Goal: Task Accomplishment & Management: Manage account settings

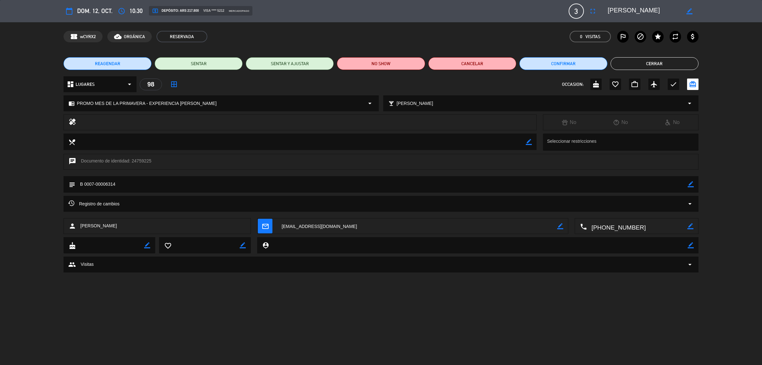
click at [625, 62] on button "Cerrar" at bounding box center [655, 63] width 88 height 13
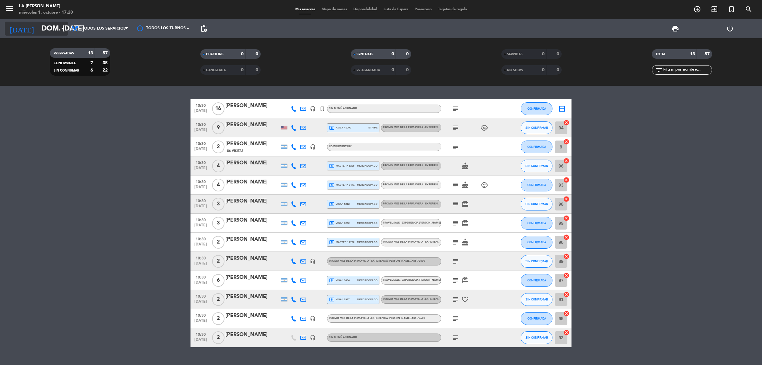
click at [52, 30] on input "dom. [DATE]" at bounding box center [82, 29] width 89 height 14
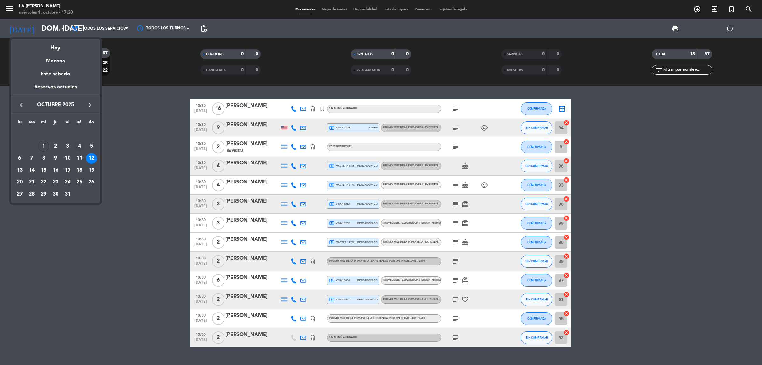
click at [80, 145] on div "4" at bounding box center [79, 146] width 11 height 11
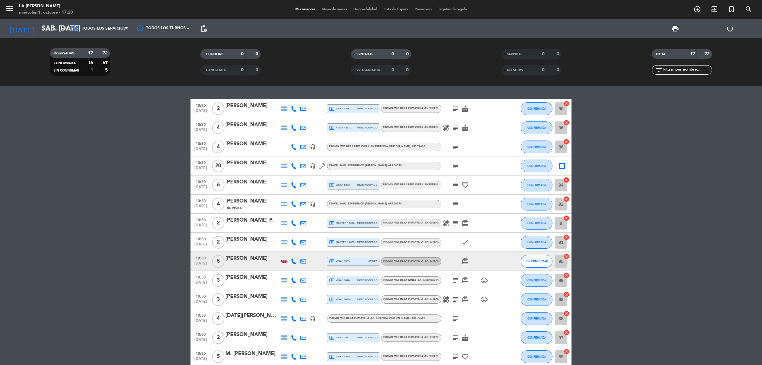
click at [250, 204] on div "[PERSON_NAME]" at bounding box center [253, 201] width 54 height 8
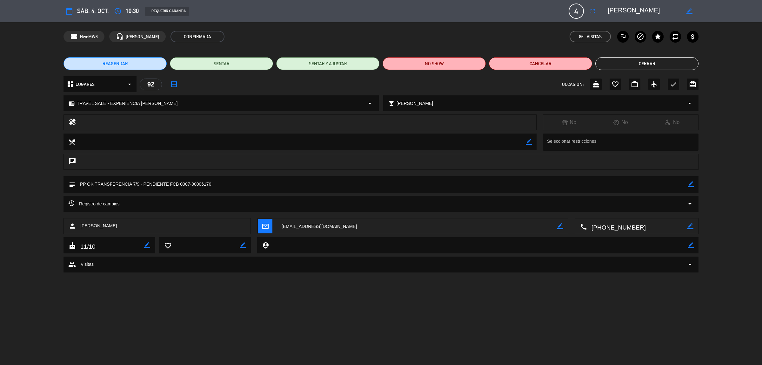
click at [637, 67] on button "Cerrar" at bounding box center [647, 63] width 103 height 13
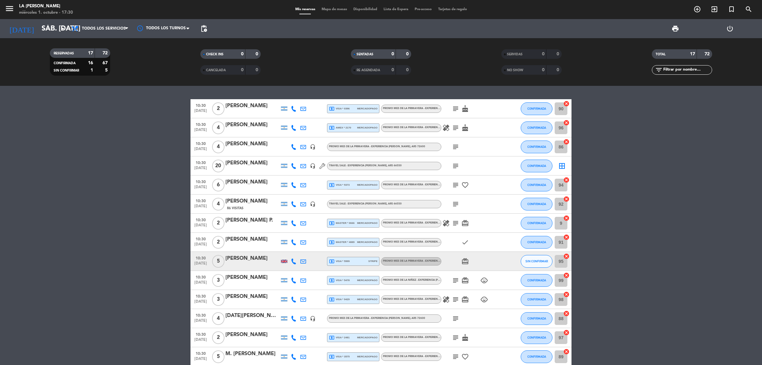
click at [48, 21] on div "[DATE] sáb. [DATE] arrow_drop_down" at bounding box center [37, 28] width 64 height 19
click at [38, 30] on input "sáb. [DATE]" at bounding box center [82, 29] width 89 height 14
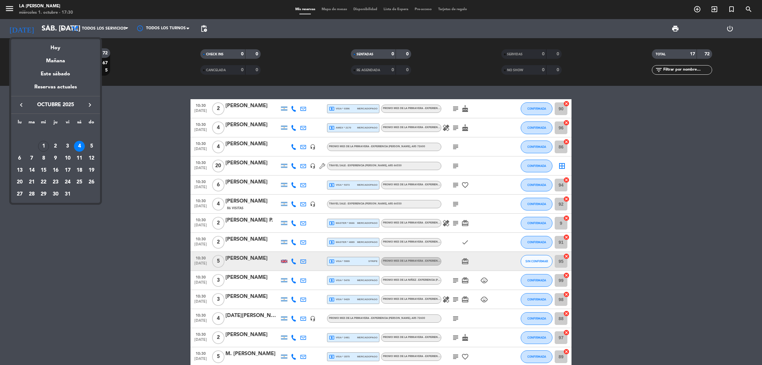
click at [93, 102] on icon "keyboard_arrow_right" at bounding box center [90, 105] width 8 height 8
click at [91, 156] on div "16" at bounding box center [91, 158] width 11 height 11
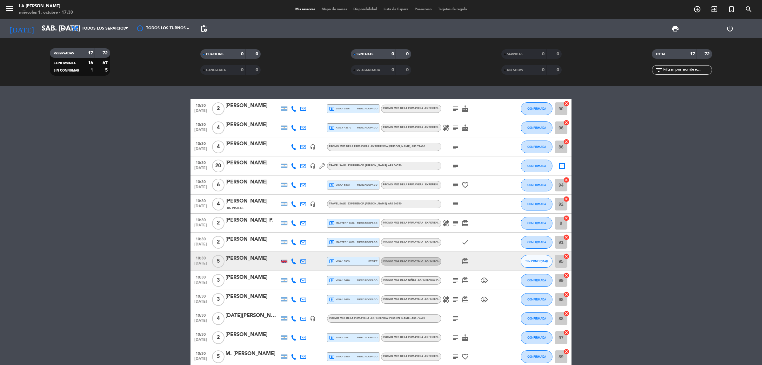
type input "dom. [DATE]"
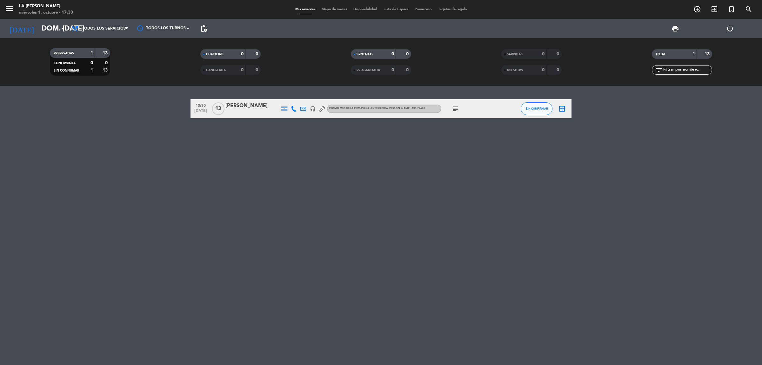
click at [251, 104] on div "[PERSON_NAME]" at bounding box center [253, 106] width 54 height 8
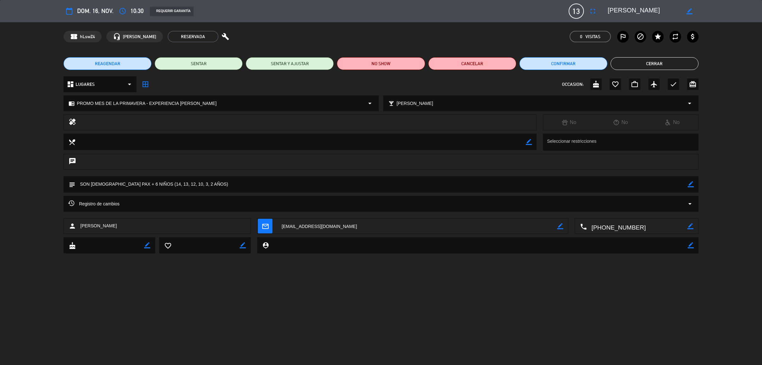
click at [645, 67] on button "Cerrar" at bounding box center [655, 63] width 88 height 13
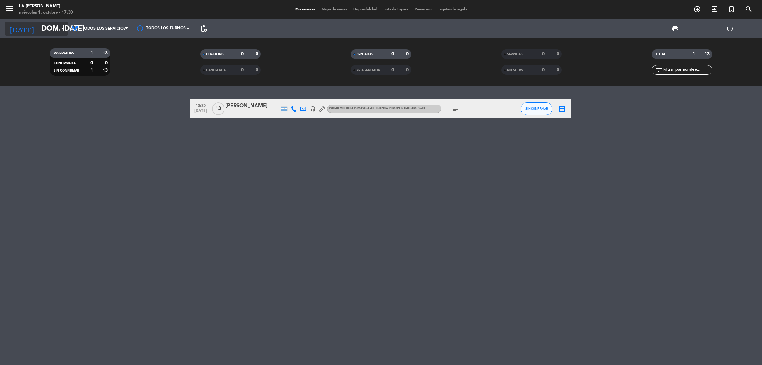
click at [40, 30] on input "dom. [DATE]" at bounding box center [82, 29] width 89 height 14
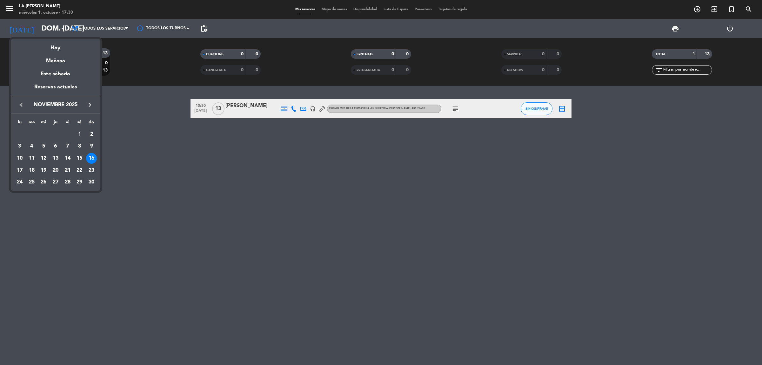
click at [313, 186] on div at bounding box center [381, 182] width 762 height 365
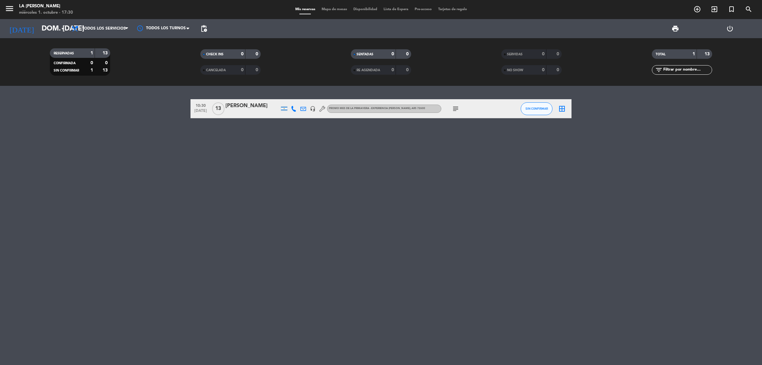
click at [239, 104] on div "[PERSON_NAME]" at bounding box center [253, 106] width 54 height 8
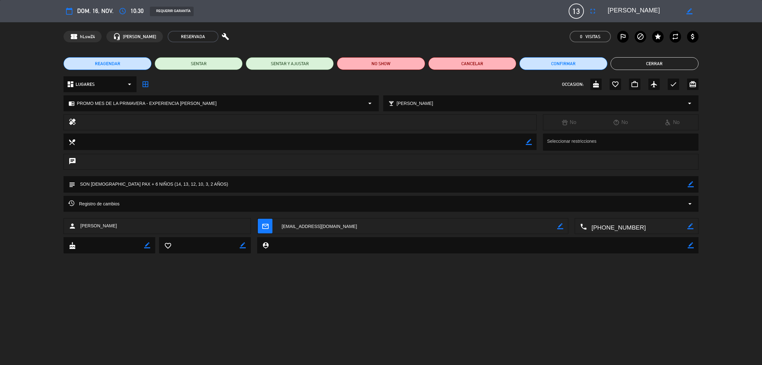
click at [115, 64] on span "REAGENDAR" at bounding box center [107, 63] width 25 height 7
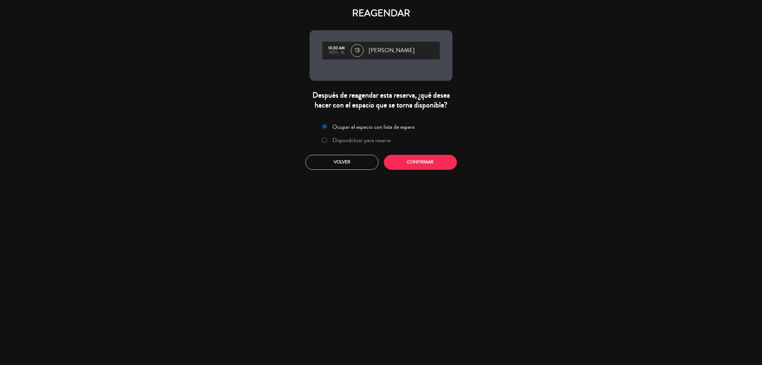
click at [375, 142] on label "Disponibilizar para reserva" at bounding box center [362, 140] width 58 height 6
click at [430, 165] on button "Confirmar" at bounding box center [420, 162] width 73 height 15
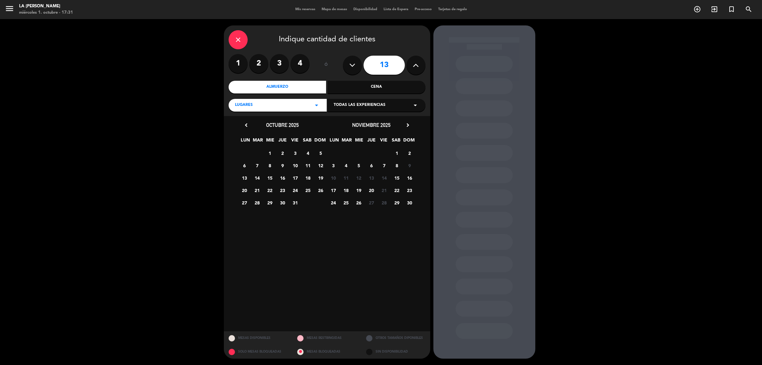
click at [407, 104] on div "Todas las experiencias arrow_drop_down" at bounding box center [376, 105] width 98 height 13
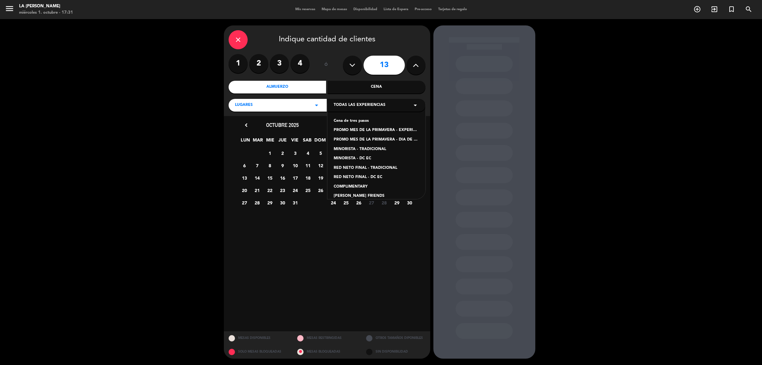
click at [410, 132] on div "PROMO MES DE LA PRIMAVERA - EXPERIENCIA [PERSON_NAME]" at bounding box center [376, 130] width 85 height 6
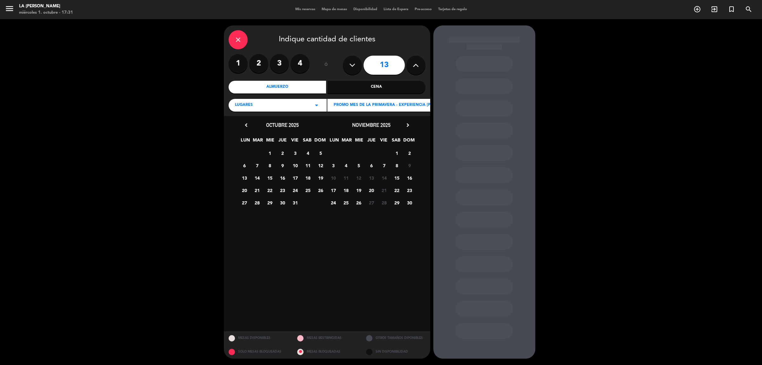
click at [410, 193] on span "23" at bounding box center [409, 190] width 10 height 10
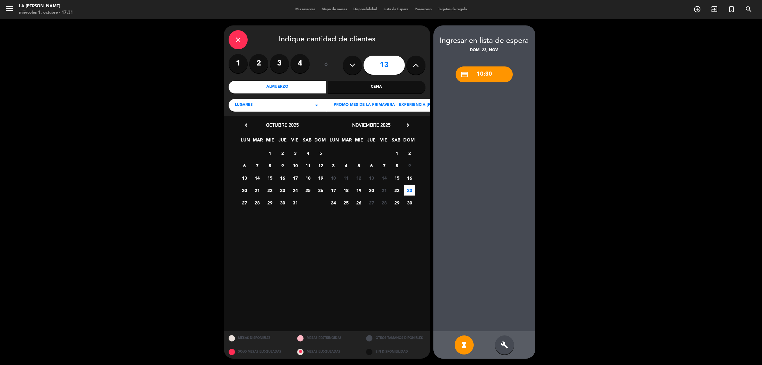
click at [510, 339] on div "build" at bounding box center [504, 344] width 19 height 19
click at [492, 72] on div "credit_card 10:30" at bounding box center [484, 74] width 57 height 16
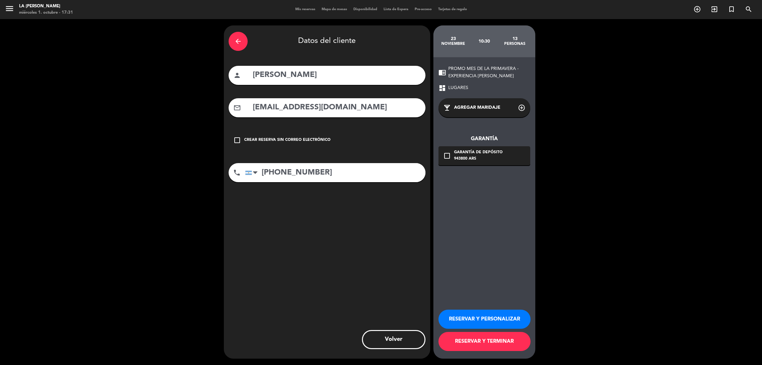
click at [486, 337] on button "RESERVAR Y TERMINAR" at bounding box center [485, 341] width 92 height 19
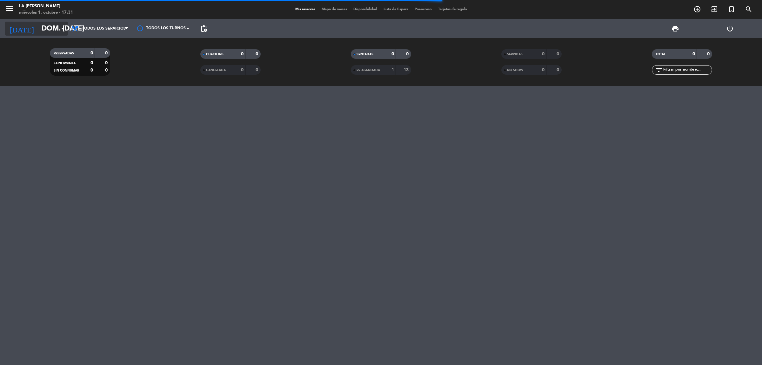
click at [40, 30] on input "dom. [DATE]" at bounding box center [82, 29] width 89 height 14
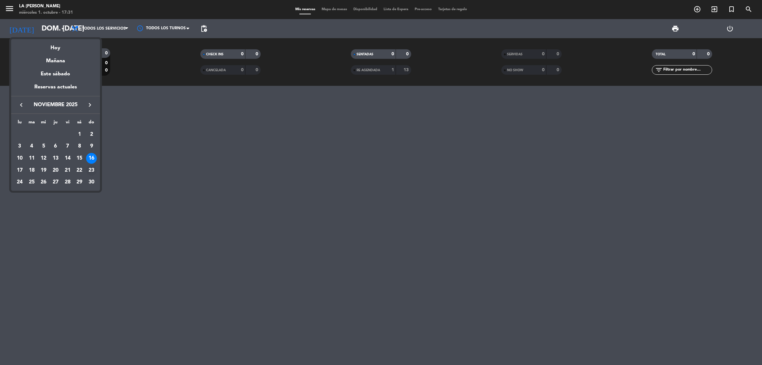
click at [90, 169] on div "23" at bounding box center [91, 170] width 11 height 11
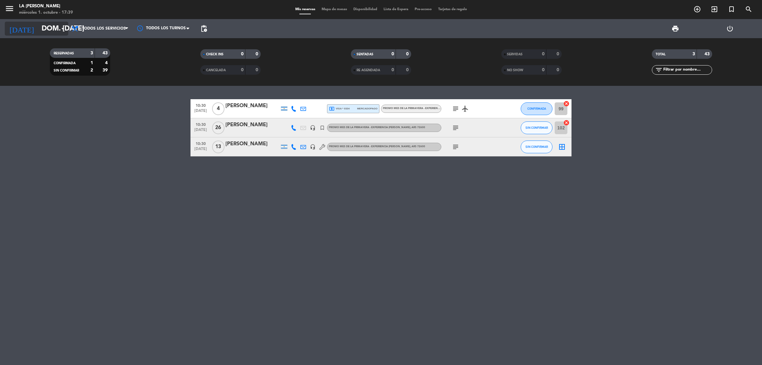
click at [40, 28] on input "dom. [DATE]" at bounding box center [82, 29] width 89 height 14
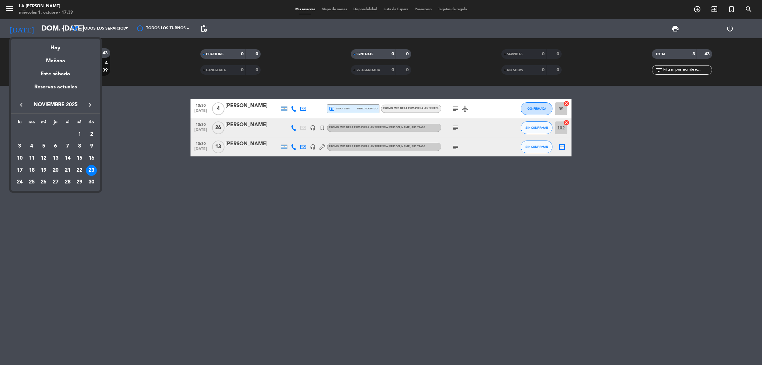
click at [24, 109] on button "keyboard_arrow_left" at bounding box center [21, 105] width 11 height 8
click at [23, 109] on div "keyboard_arrow_left octubre 2025 keyboard_arrow_right" at bounding box center [55, 105] width 89 height 18
click at [18, 101] on icon "keyboard_arrow_left" at bounding box center [21, 105] width 8 height 8
click at [91, 105] on icon "keyboard_arrow_right" at bounding box center [90, 105] width 8 height 8
click at [79, 145] on div "4" at bounding box center [79, 146] width 11 height 11
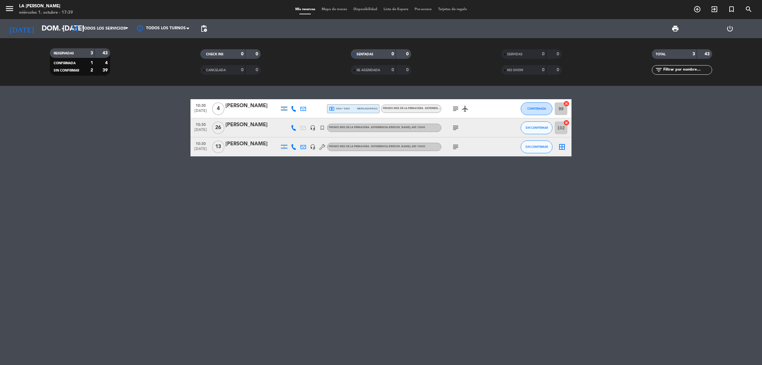
type input "sáb. [DATE]"
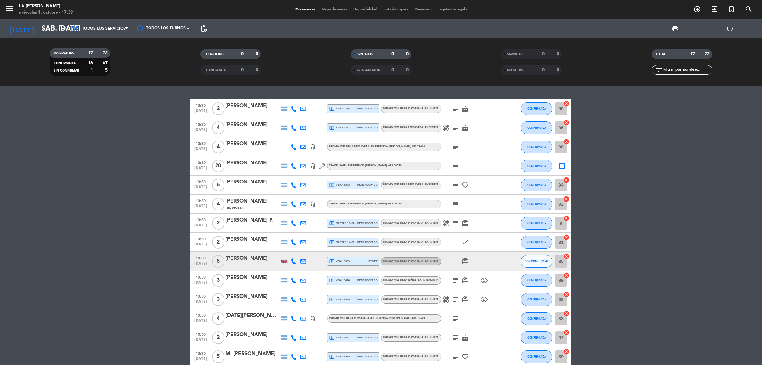
click at [455, 206] on icon "subject" at bounding box center [456, 204] width 8 height 8
click at [248, 208] on div "86 Visitas" at bounding box center [253, 207] width 54 height 5
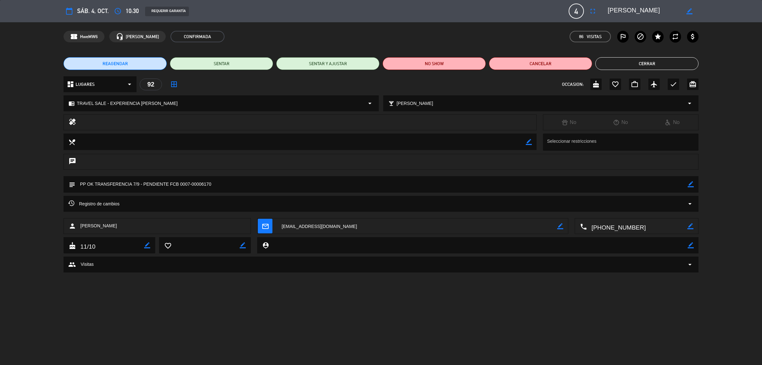
click at [692, 186] on icon "border_color" at bounding box center [691, 184] width 6 height 6
drag, startPoint x: 176, startPoint y: 183, endPoint x: 140, endPoint y: 183, distance: 36.2
click at [140, 183] on textarea at bounding box center [381, 184] width 613 height 16
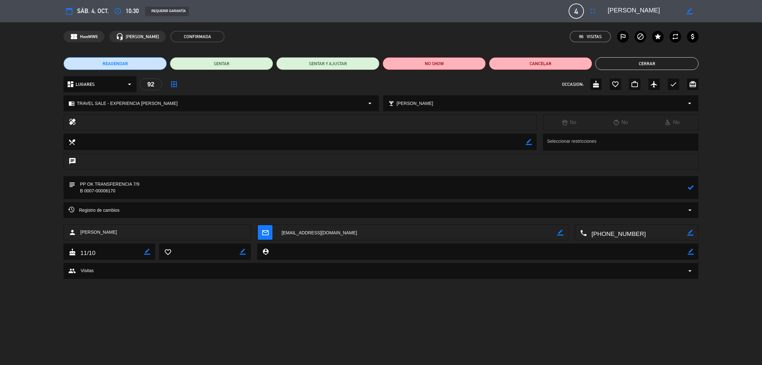
type textarea "PP OK TRANSFERENCIA 7/9 B 0007-00006170"
click at [690, 188] on icon at bounding box center [691, 187] width 6 height 6
click at [148, 67] on button "REAGENDAR" at bounding box center [115, 63] width 103 height 13
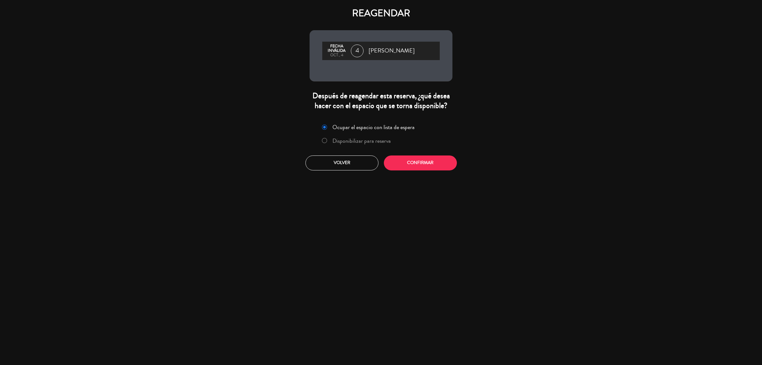
click at [361, 141] on label "Disponibilizar para reserva" at bounding box center [362, 141] width 58 height 6
click at [410, 158] on button "Confirmar" at bounding box center [420, 162] width 73 height 15
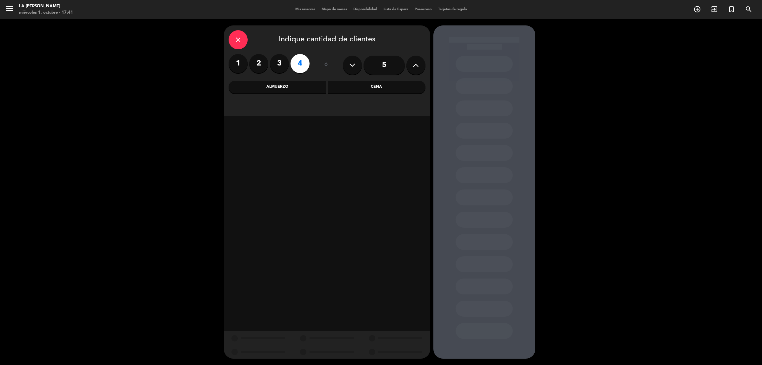
click at [309, 89] on div "Almuerzo" at bounding box center [278, 87] width 98 height 13
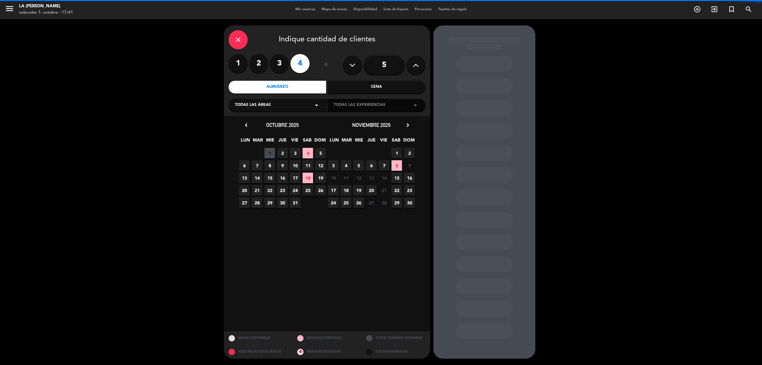
click at [308, 101] on div "Todas las áreas arrow_drop_down" at bounding box center [278, 105] width 98 height 13
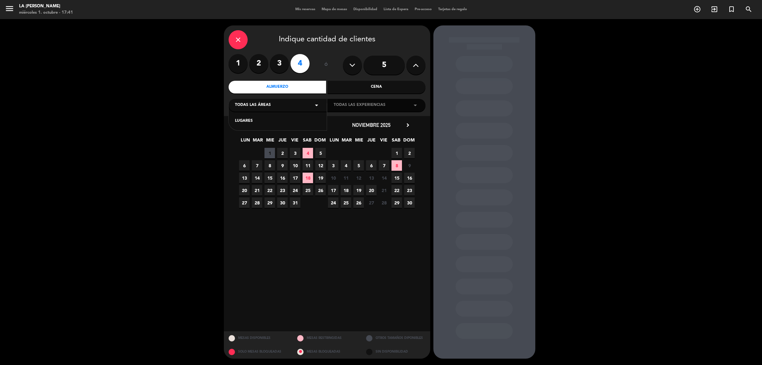
click at [312, 86] on div "Almuerzo" at bounding box center [278, 87] width 98 height 13
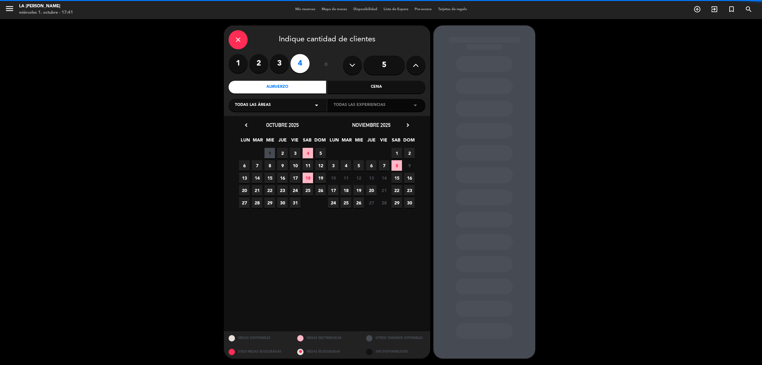
click at [410, 106] on div "Todas las experiencias arrow_drop_down" at bounding box center [376, 105] width 98 height 13
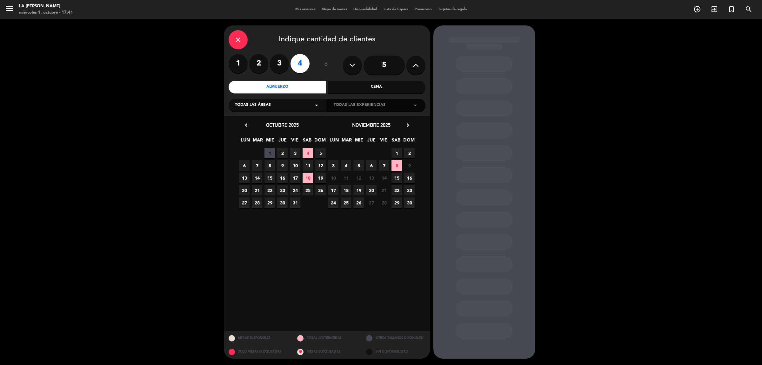
click at [295, 165] on span "10" at bounding box center [295, 165] width 10 height 10
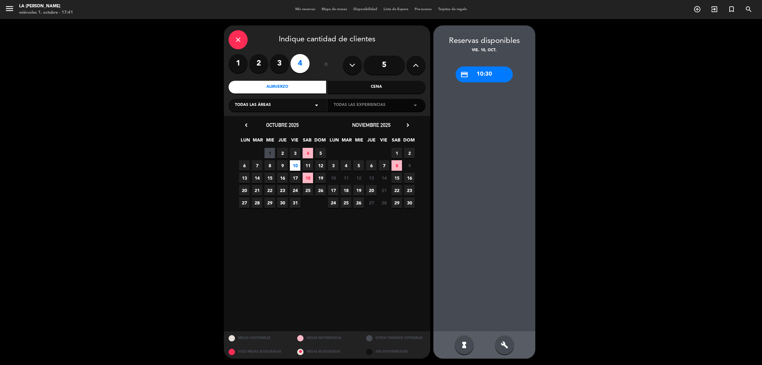
click at [377, 100] on div "Todas las experiencias arrow_drop_down" at bounding box center [376, 105] width 98 height 13
click at [488, 72] on div "credit_card 10:30" at bounding box center [484, 74] width 57 height 16
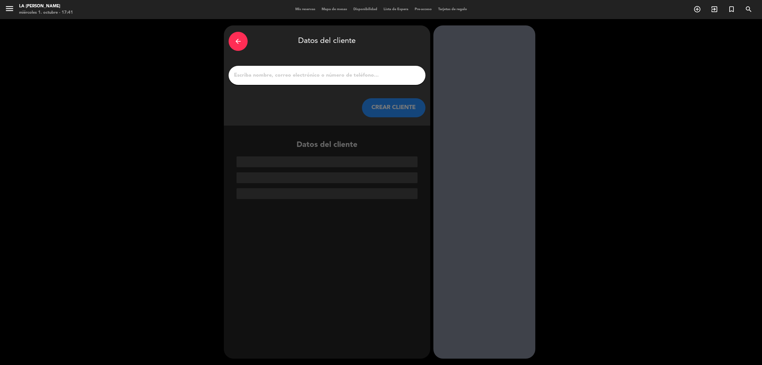
click at [296, 77] on input "1" at bounding box center [326, 75] width 187 height 9
click at [288, 71] on input "1" at bounding box center [326, 75] width 187 height 9
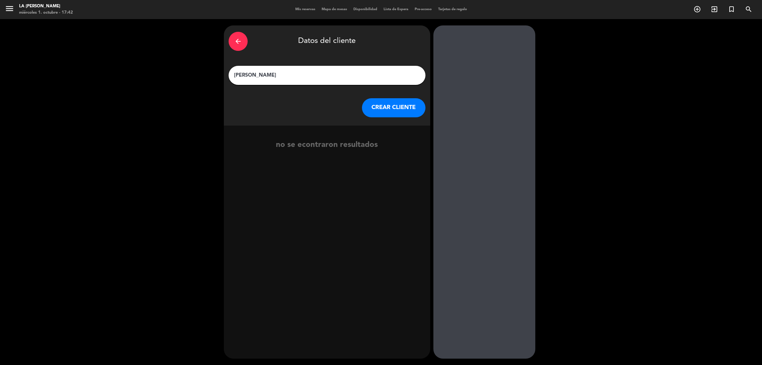
type input "[PERSON_NAME]"
click at [415, 110] on button "CREAR CLIENTE" at bounding box center [394, 107] width 64 height 19
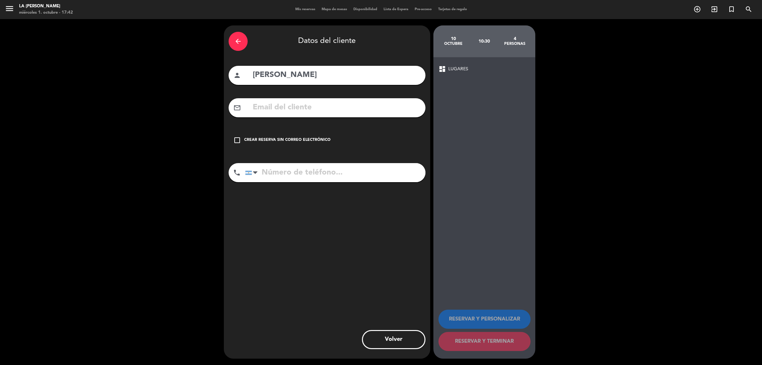
click at [364, 104] on input "text" at bounding box center [336, 107] width 169 height 13
paste input "[EMAIL_ADDRESS][DOMAIN_NAME]"
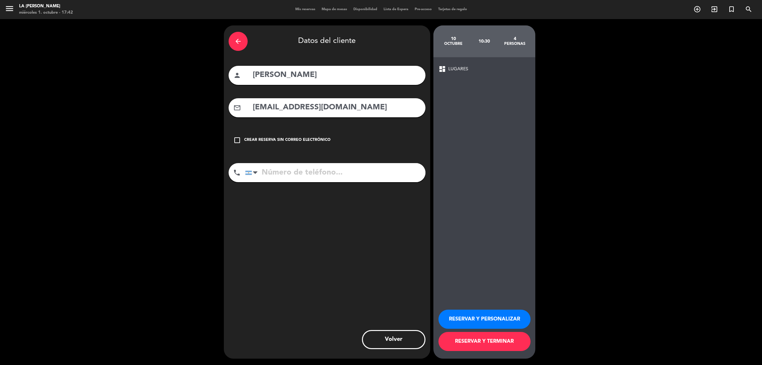
type input "[EMAIL_ADDRESS][DOMAIN_NAME]"
click at [283, 170] on input "tel" at bounding box center [335, 172] width 180 height 19
paste input "[PHONE_NUMBER]"
type input "[PHONE_NUMBER]"
click at [508, 342] on button "RESERVAR Y TERMINAR" at bounding box center [485, 341] width 92 height 19
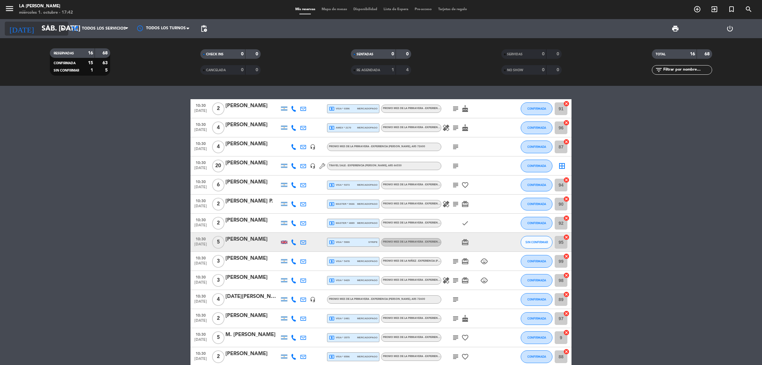
click at [60, 28] on icon "arrow_drop_down" at bounding box center [63, 29] width 8 height 8
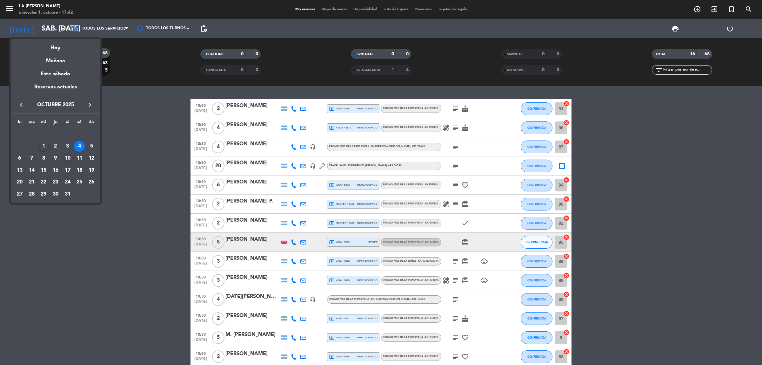
click at [68, 156] on div "10" at bounding box center [67, 158] width 11 height 11
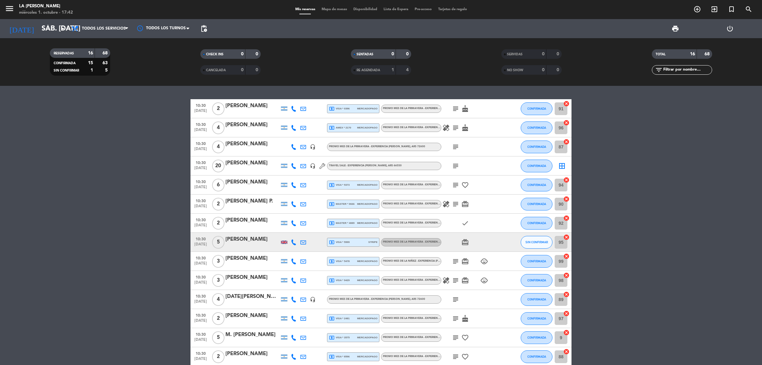
type input "vie. [DATE]"
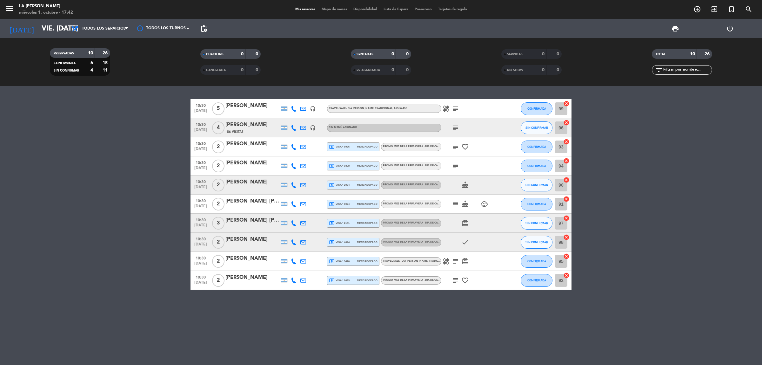
click at [455, 124] on icon "subject" at bounding box center [456, 128] width 8 height 8
click at [279, 124] on div "[PERSON_NAME]" at bounding box center [253, 125] width 54 height 8
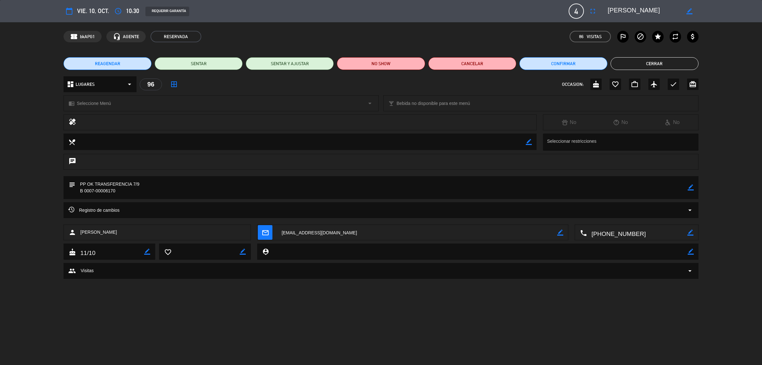
click at [363, 99] on div "chrome_reader_mode Seleccione Menú arrow_drop_down" at bounding box center [221, 103] width 315 height 15
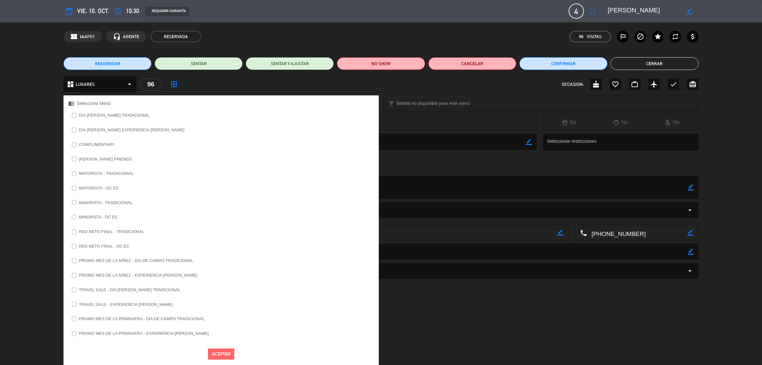
click at [160, 320] on label "PROMO MES DE LA PRIMAVERA - DIA DE CAMPO TRADICIONAL" at bounding box center [142, 318] width 126 height 4
click at [229, 355] on button "Aceptar" at bounding box center [221, 353] width 26 height 11
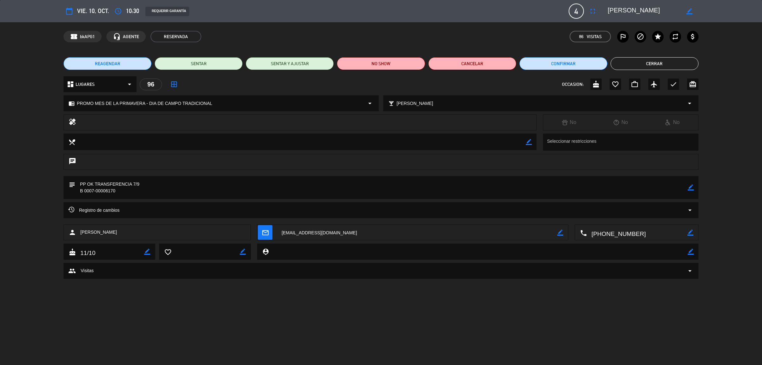
click at [692, 187] on icon "border_color" at bounding box center [691, 187] width 6 height 6
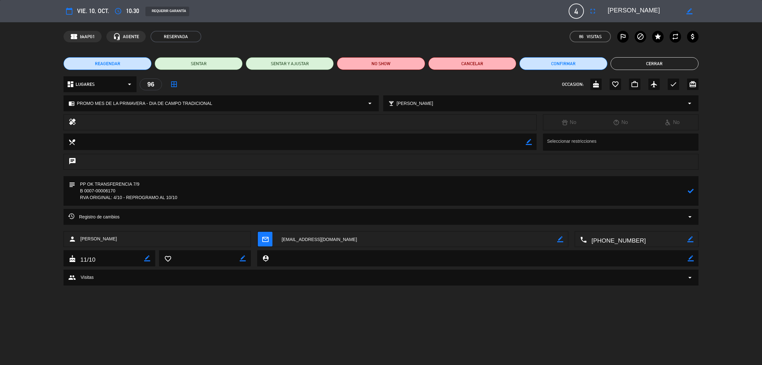
type textarea "PP OK TRANSFERENCIA 7/9 B 0007-00006170 RVA ORIGINAL: 4/10 - REPROGRAMO AL 10/10"
click at [693, 193] on icon at bounding box center [691, 191] width 6 height 6
click at [571, 61] on button "Confirmar" at bounding box center [564, 63] width 88 height 13
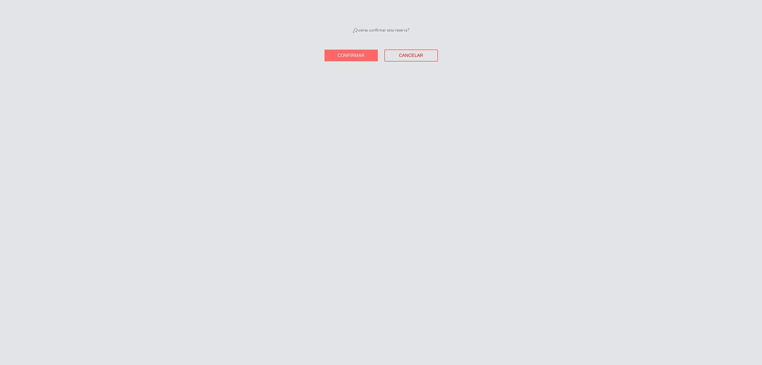
click at [365, 54] on button "Confirmar" at bounding box center [351, 56] width 53 height 12
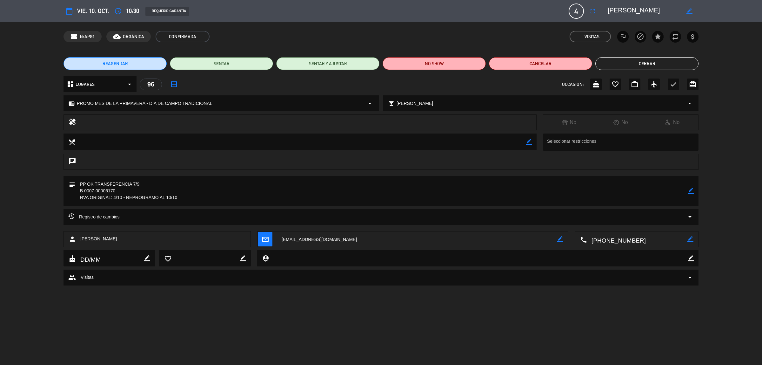
click at [642, 63] on button "Cerrar" at bounding box center [647, 63] width 103 height 13
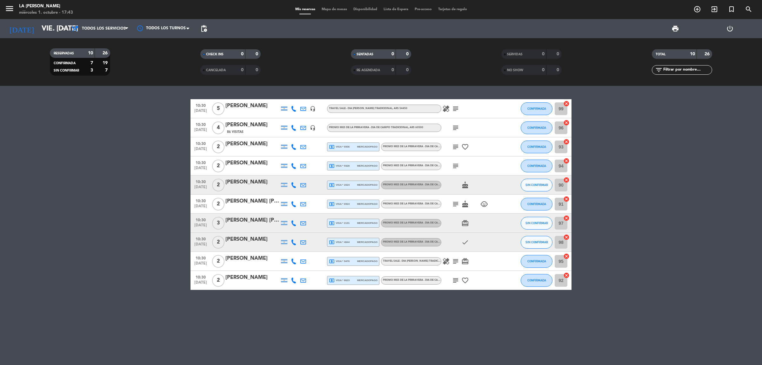
click at [245, 129] on div "[PERSON_NAME]" at bounding box center [253, 125] width 54 height 8
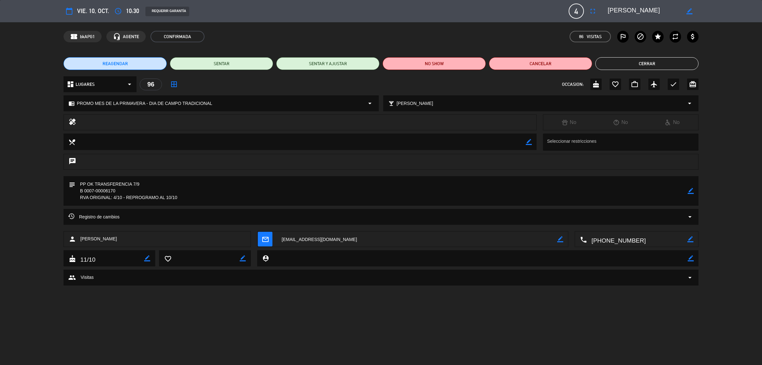
click at [637, 63] on button "Cerrar" at bounding box center [647, 63] width 103 height 13
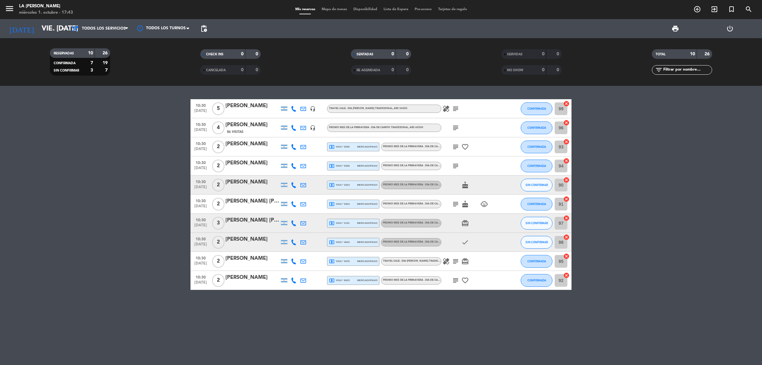
click at [242, 125] on div "[PERSON_NAME]" at bounding box center [253, 125] width 54 height 8
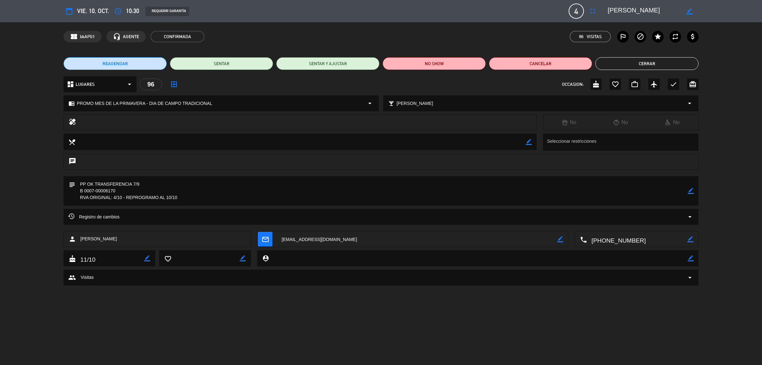
click at [651, 63] on button "Cerrar" at bounding box center [647, 63] width 103 height 13
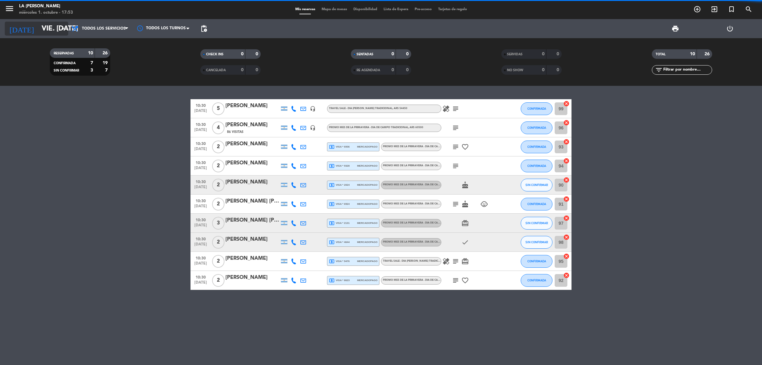
click at [50, 31] on input "vie. [DATE]" at bounding box center [82, 29] width 89 height 14
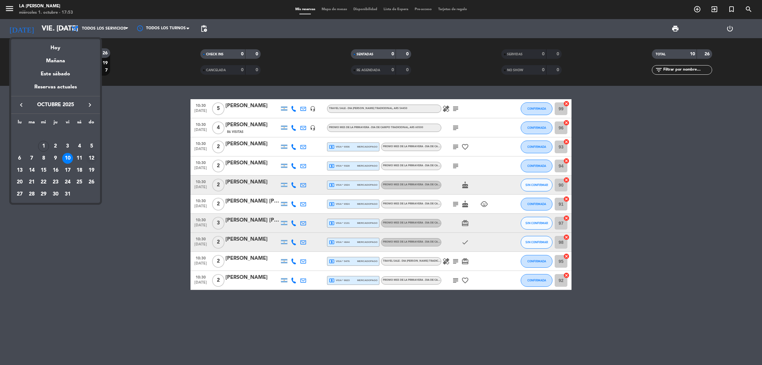
click at [93, 154] on div "12" at bounding box center [91, 158] width 11 height 11
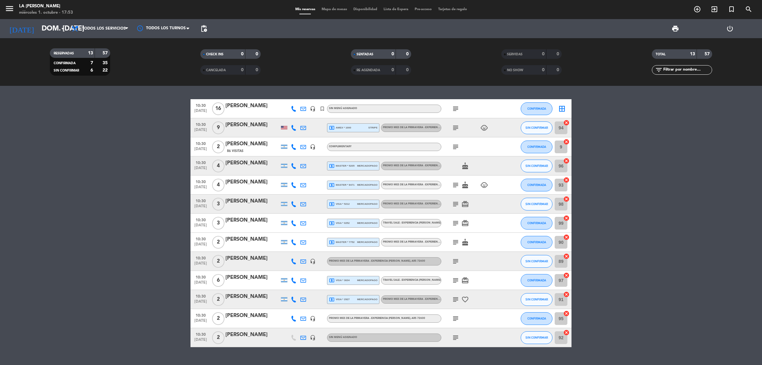
click at [453, 202] on icon "subject" at bounding box center [456, 204] width 8 height 8
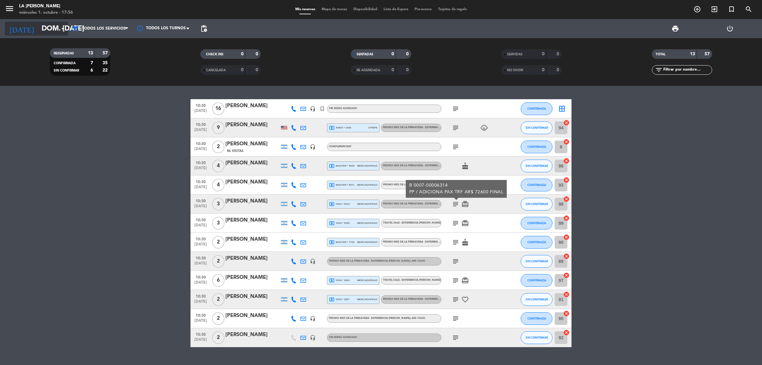
click at [38, 29] on input "dom. [DATE]" at bounding box center [82, 29] width 89 height 14
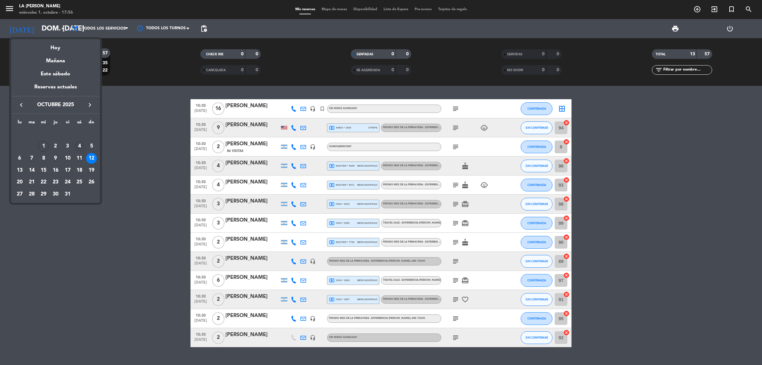
click at [75, 145] on div "4" at bounding box center [79, 146] width 11 height 11
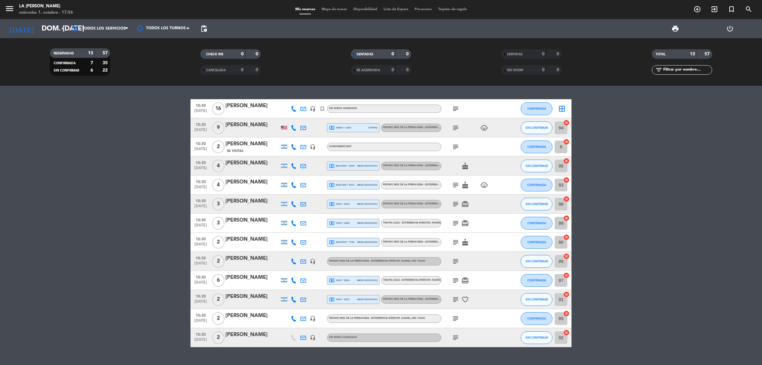
type input "sáb. [DATE]"
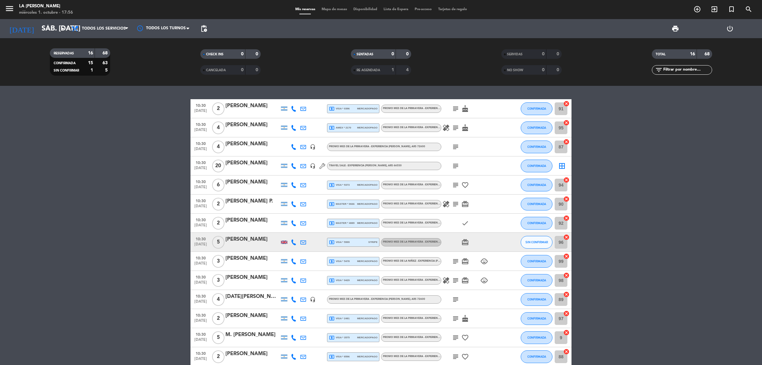
scroll to position [53, 0]
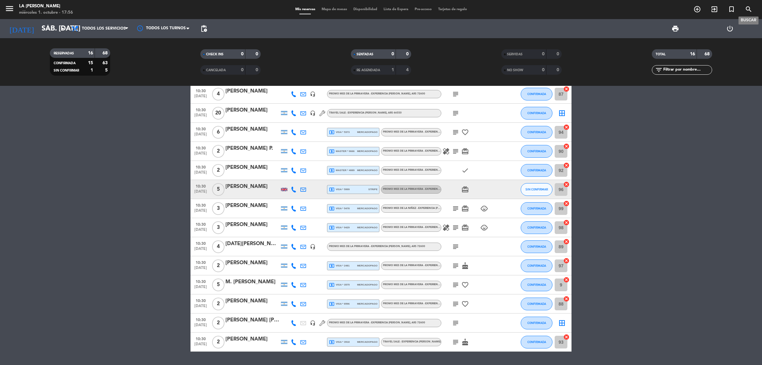
click at [750, 10] on icon "search" at bounding box center [749, 9] width 8 height 8
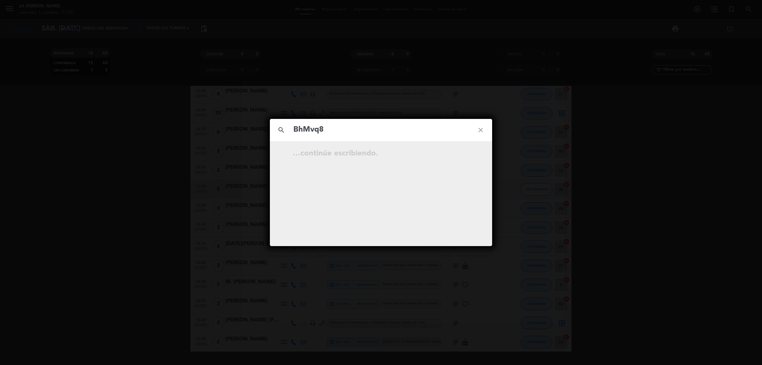
type input "BhMvq8"
click at [762, 214] on div "search BhMvq8 close [DATE] 10:30 5 [PERSON_NAME] Reservada open_in_new" at bounding box center [381, 182] width 762 height 365
